Goal: Information Seeking & Learning: Check status

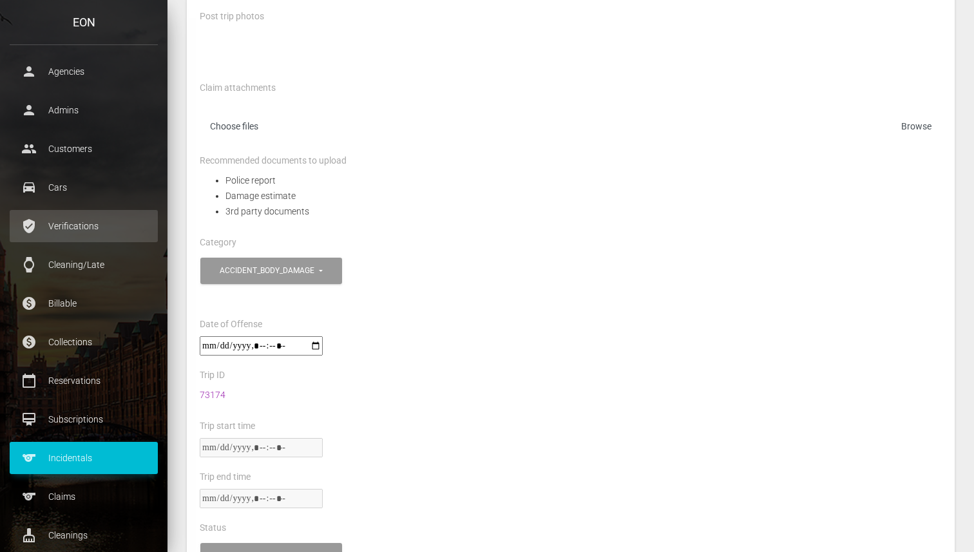
scroll to position [198, 0]
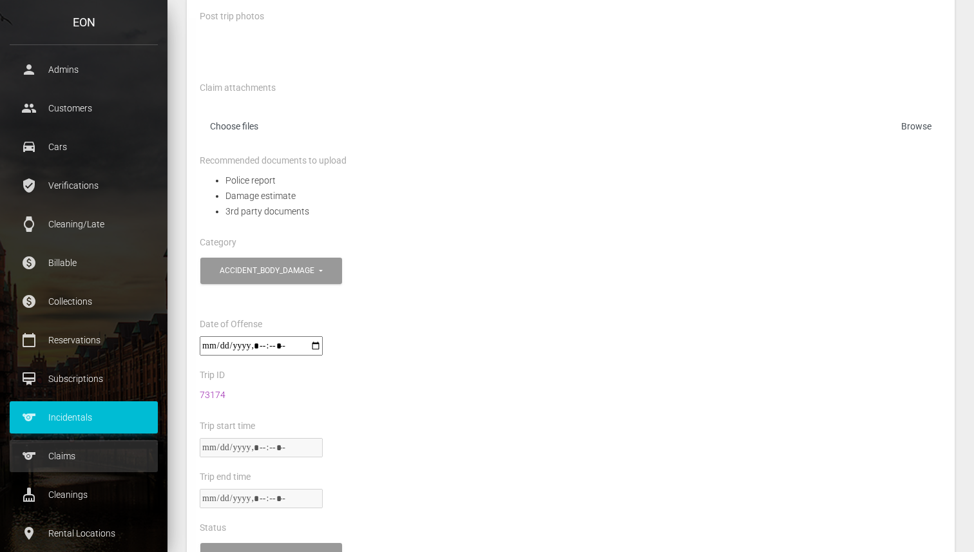
click at [86, 462] on p "Claims" at bounding box center [83, 456] width 129 height 19
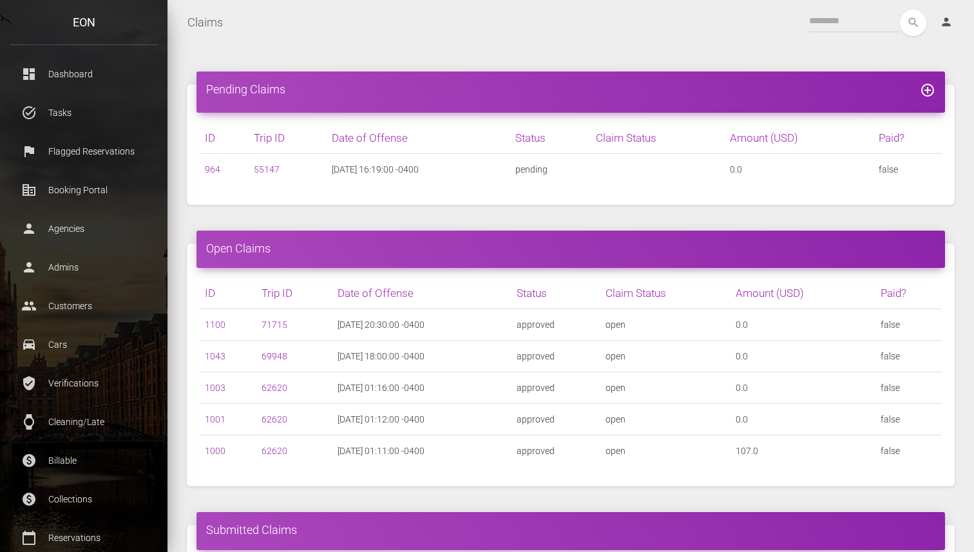
click at [304, 226] on div "Open Claims ID Trip ID Date of Offense Status Claim Status 1100 71715 approved …" at bounding box center [570, 365] width 787 height 282
click at [869, 22] on input "text" at bounding box center [854, 21] width 90 height 23
click at [900, 10] on button "search" at bounding box center [913, 23] width 26 height 26
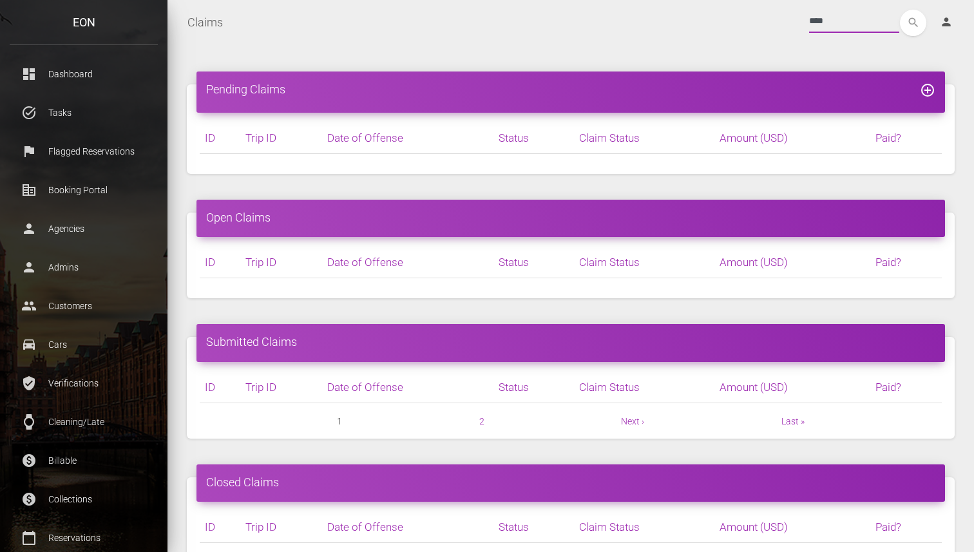
type input "****"
click at [900, 10] on button "search" at bounding box center [913, 23] width 26 height 26
click at [555, 54] on div "Pending Claims add_circle_outline ID Trip ID 964 0.0" at bounding box center [571, 401] width 807 height 712
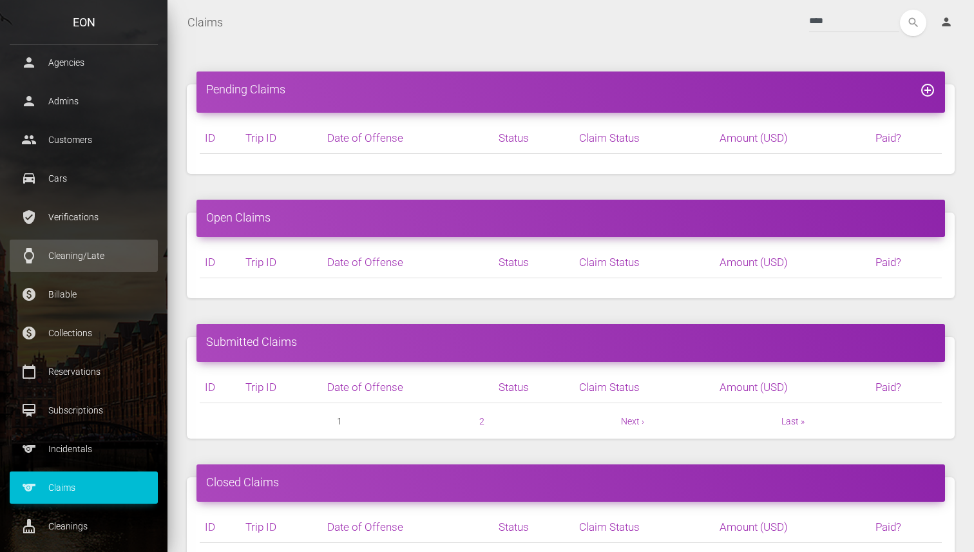
scroll to position [189, 0]
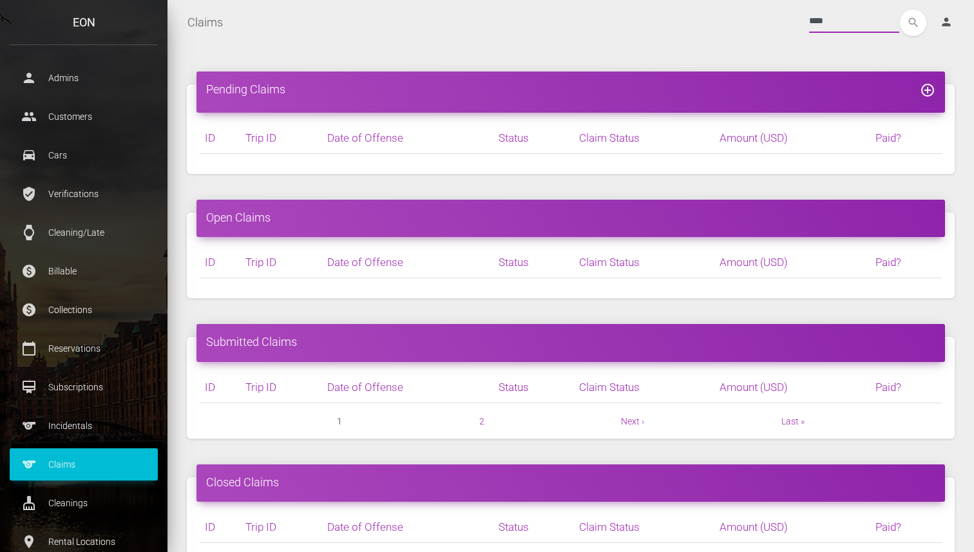
click at [833, 18] on input "****" at bounding box center [854, 21] width 90 height 23
click at [745, 55] on div "Pending Claims add_circle_outline ID Trip ID 964 0.0" at bounding box center [571, 401] width 807 height 712
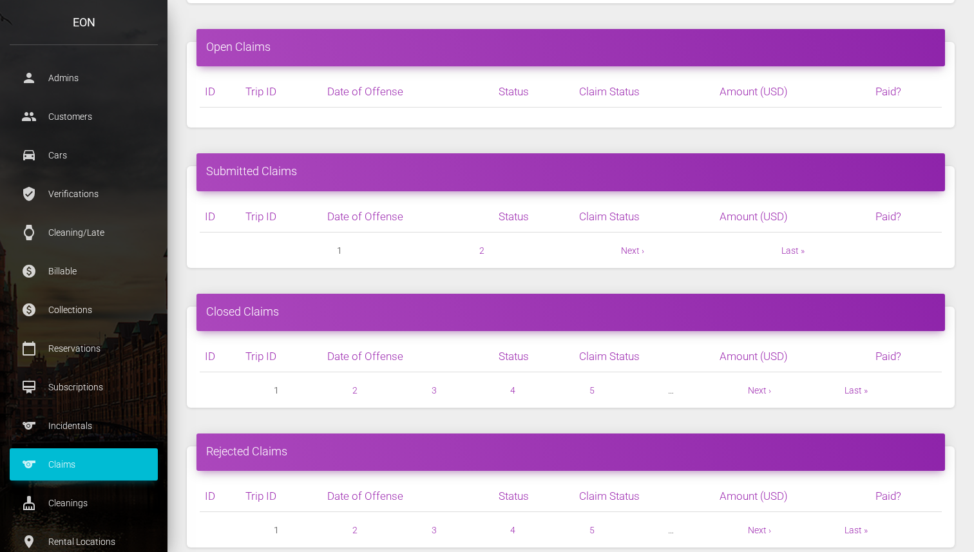
scroll to position [177, 0]
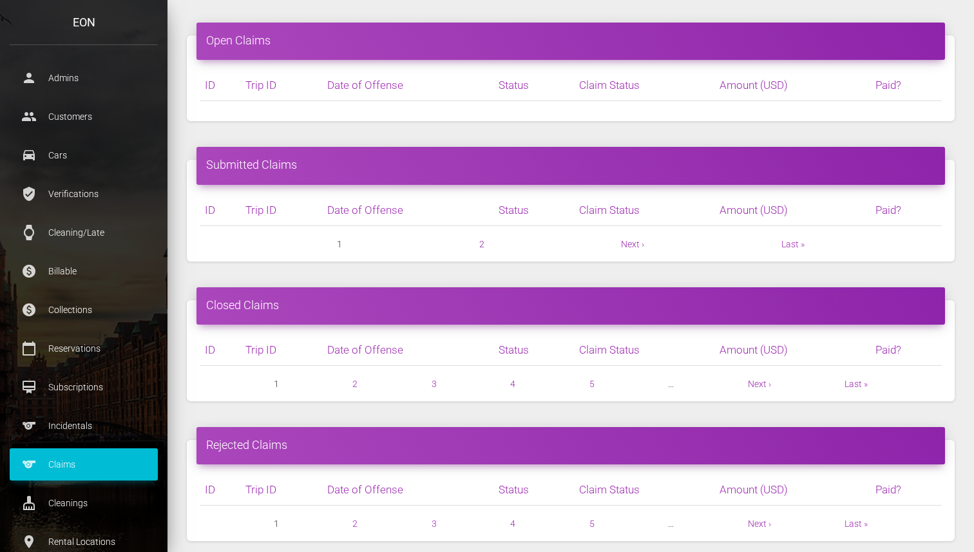
click at [479, 242] on link "2" at bounding box center [481, 244] width 5 height 10
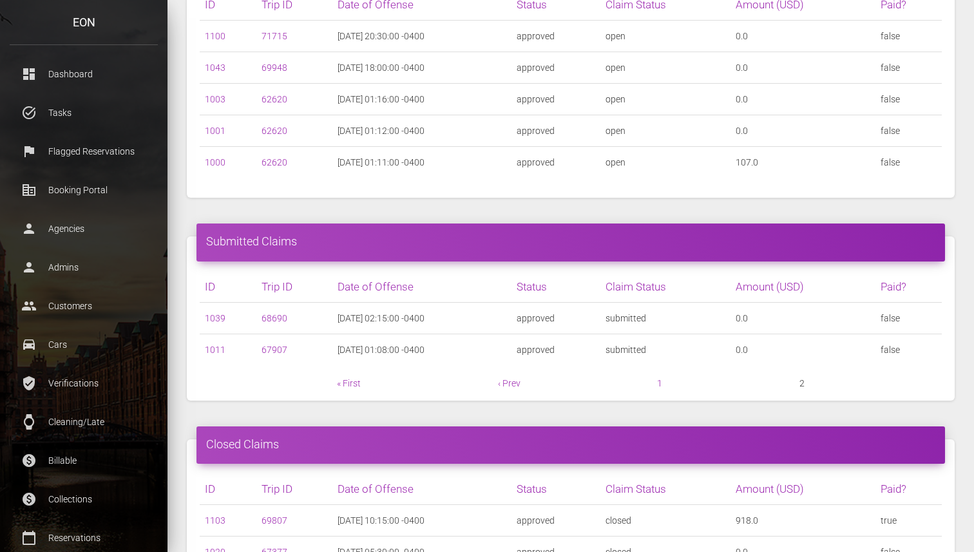
scroll to position [293, 0]
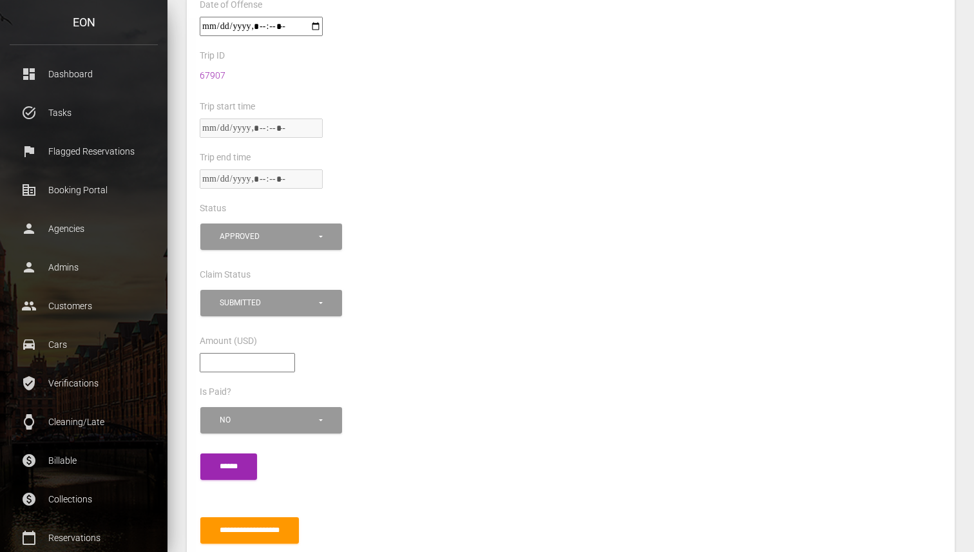
scroll to position [1340, 0]
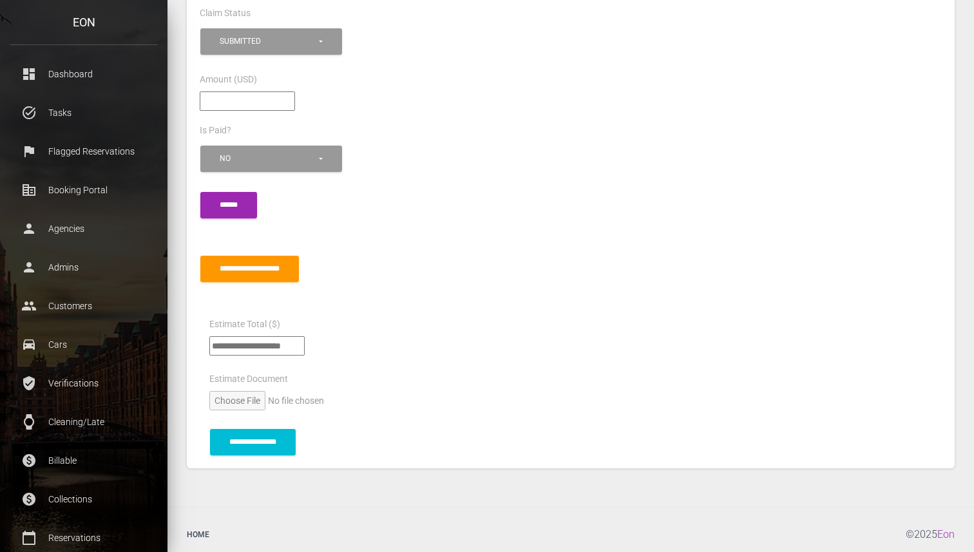
click at [527, 166] on div "*** ** No" at bounding box center [571, 165] width 762 height 46
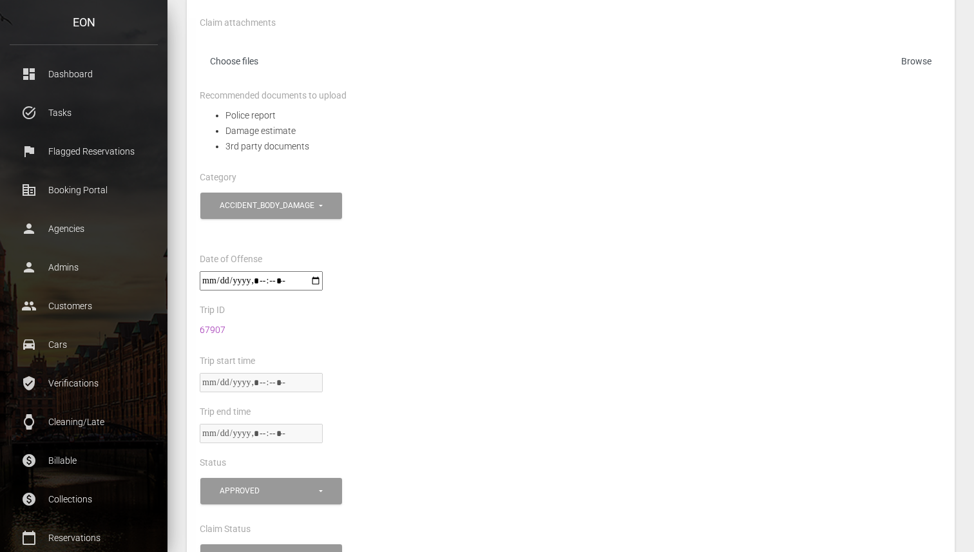
scroll to position [844, 0]
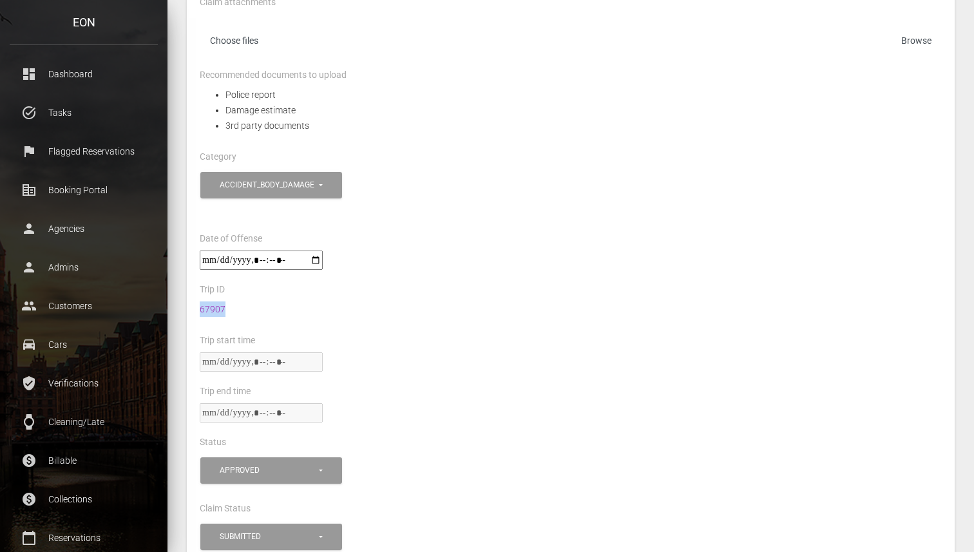
drag, startPoint x: 242, startPoint y: 305, endPoint x: 193, endPoint y: 305, distance: 49.0
click at [193, 305] on div "67907" at bounding box center [571, 317] width 762 height 31
copy link "67907"
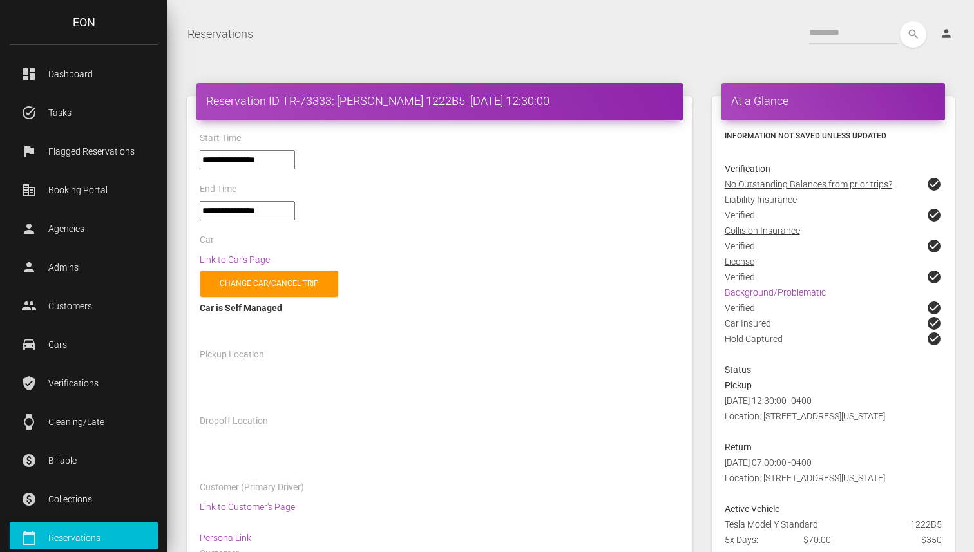
select select "*****"
select select
select select "*****"
select select
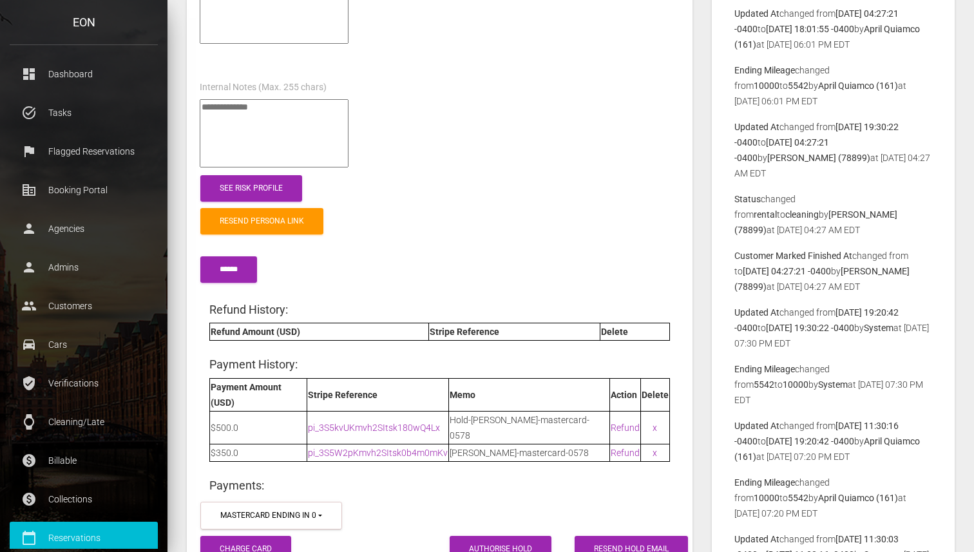
scroll to position [1540, 0]
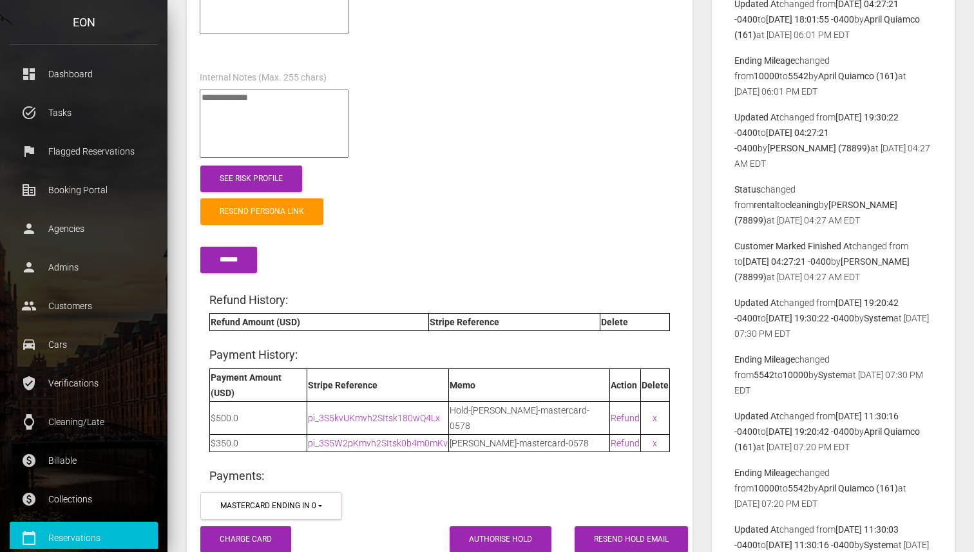
click at [480, 123] on div at bounding box center [439, 126] width 499 height 73
click at [468, 106] on div at bounding box center [439, 126] width 499 height 73
click at [683, 120] on div at bounding box center [439, 126] width 499 height 73
